Goal: Navigation & Orientation: Find specific page/section

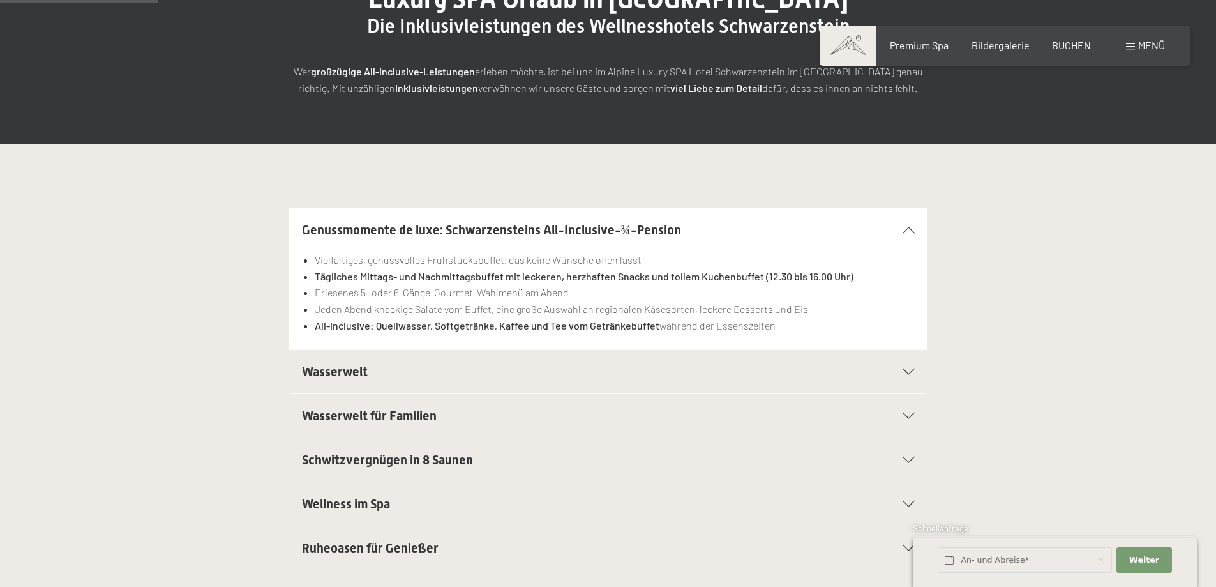
scroll to position [383, 0]
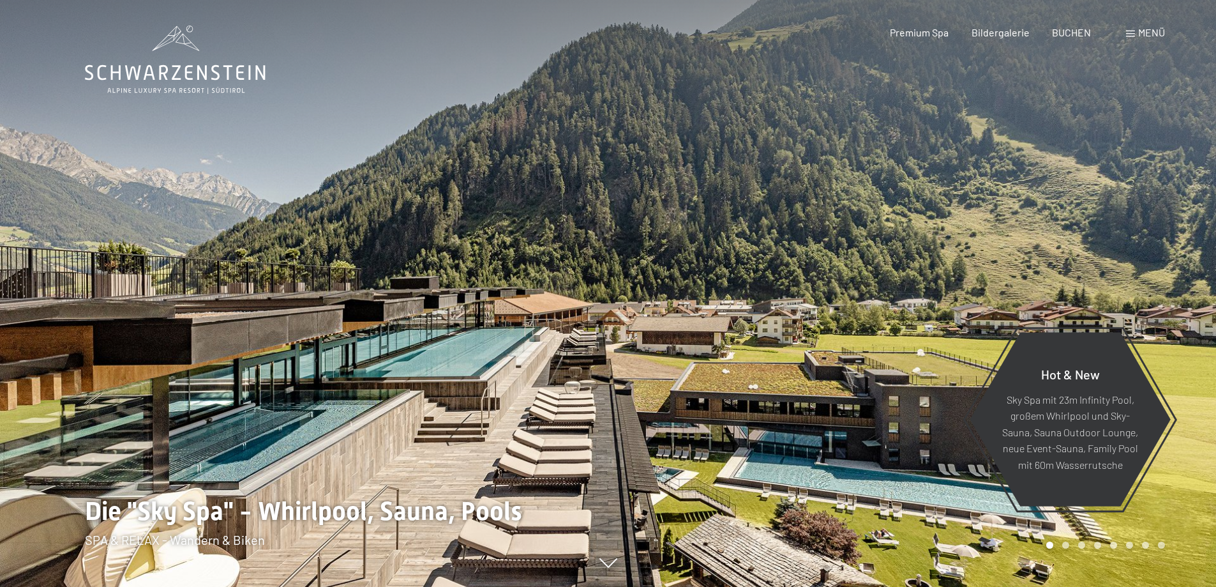
click at [1164, 29] on span "Menü" at bounding box center [1151, 32] width 27 height 12
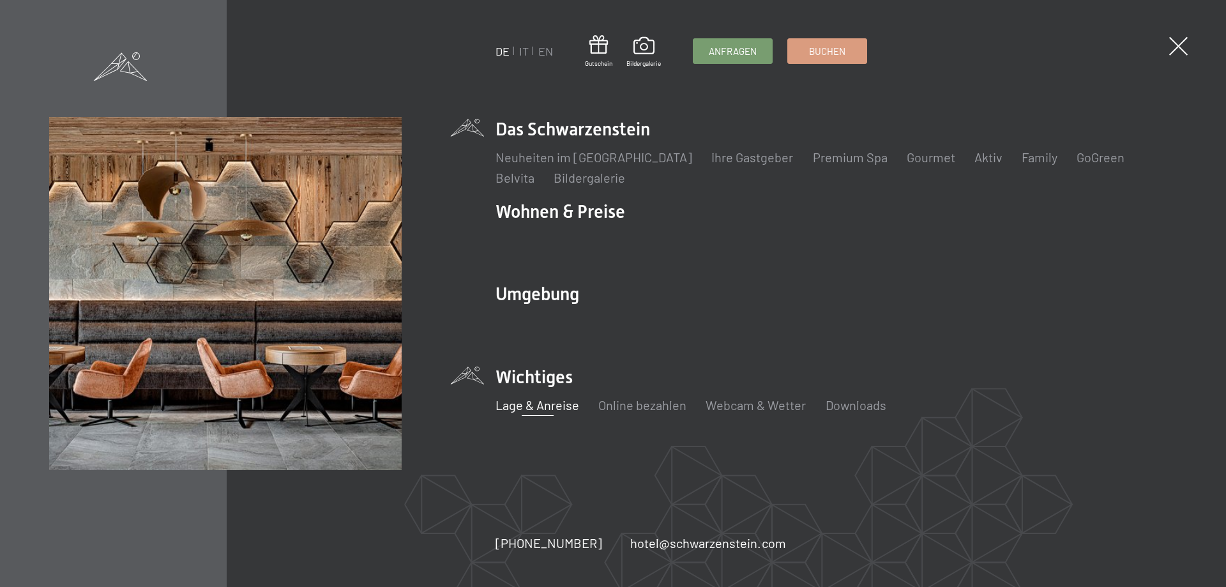
click at [552, 404] on link "Lage & Anreise" at bounding box center [537, 404] width 84 height 15
